Goal: Task Accomplishment & Management: Manage account settings

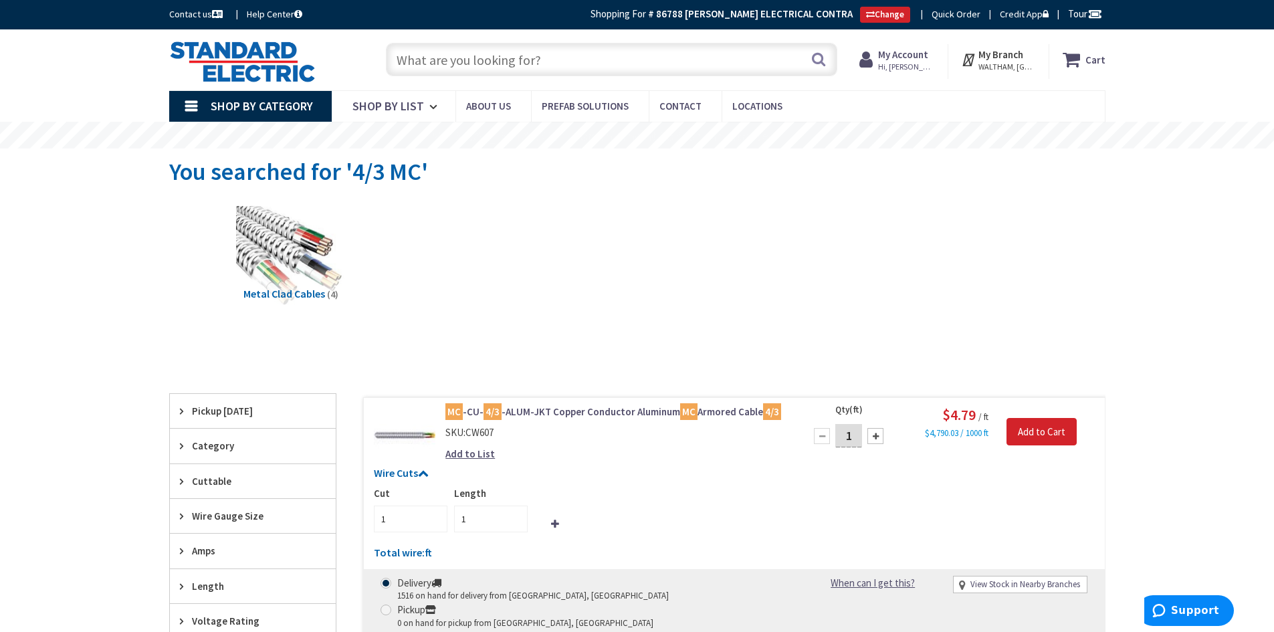
click at [901, 62] on span "Hi, Keith" at bounding box center [906, 67] width 57 height 11
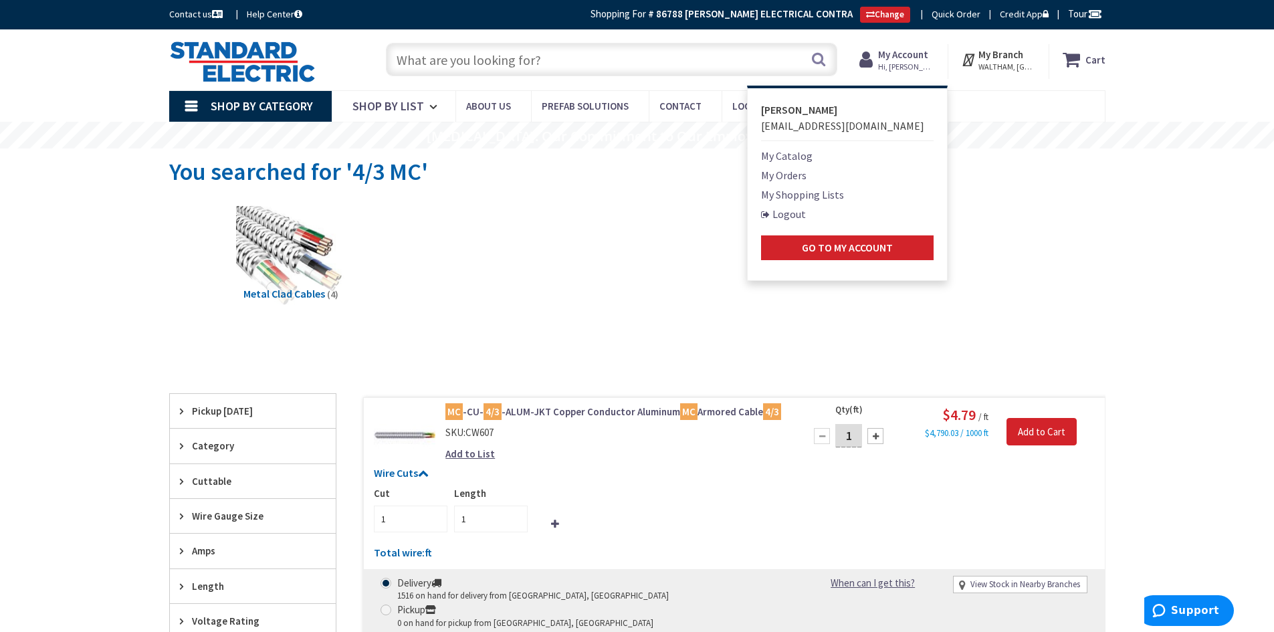
click at [793, 212] on link "Logout" at bounding box center [783, 214] width 45 height 16
